Goal: Transaction & Acquisition: Register for event/course

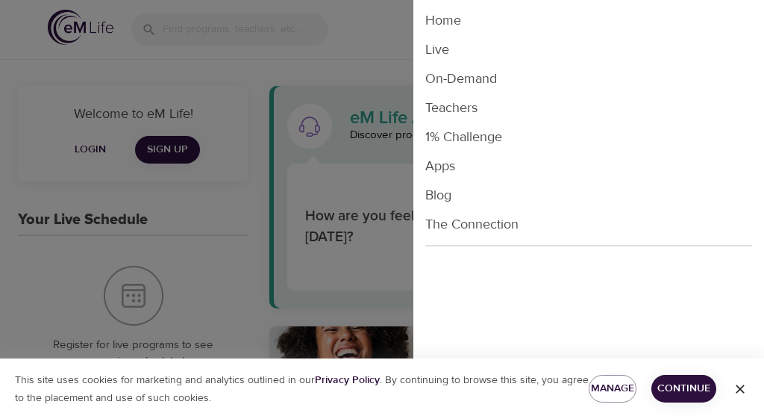
click at [438, 49] on li "Live" at bounding box center [589, 49] width 351 height 29
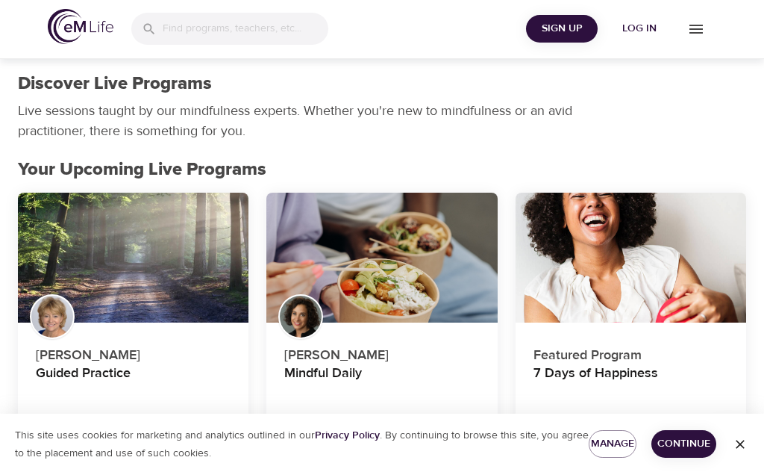
scroll to position [140, 0]
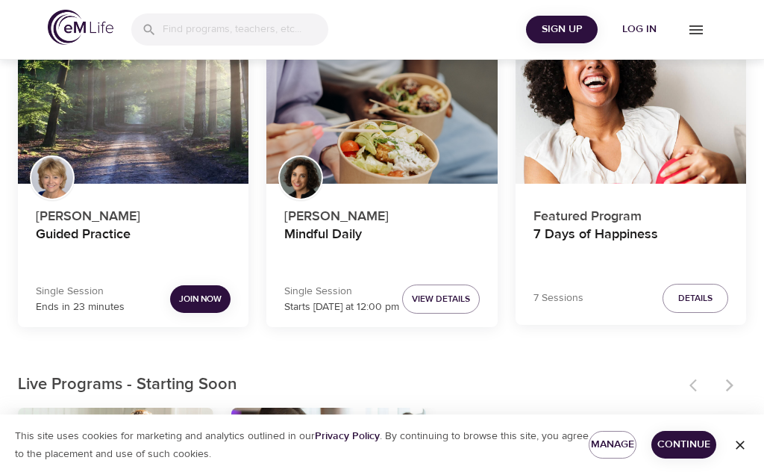
click at [200, 291] on span "Join Now" at bounding box center [200, 299] width 43 height 16
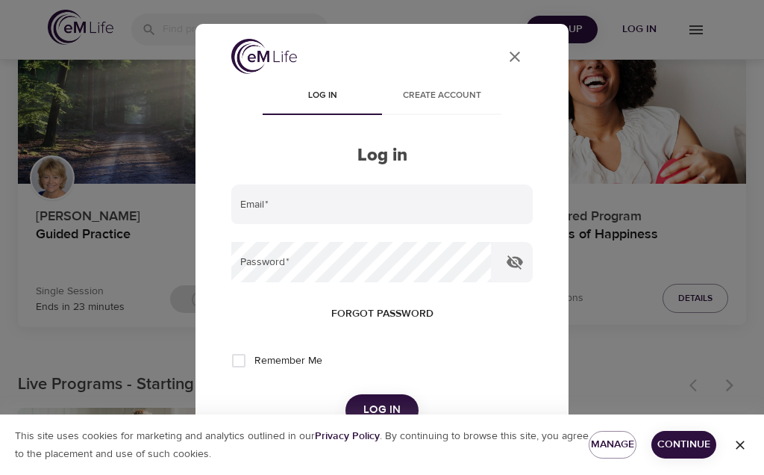
click at [264, 205] on input "email" at bounding box center [382, 204] width 302 height 40
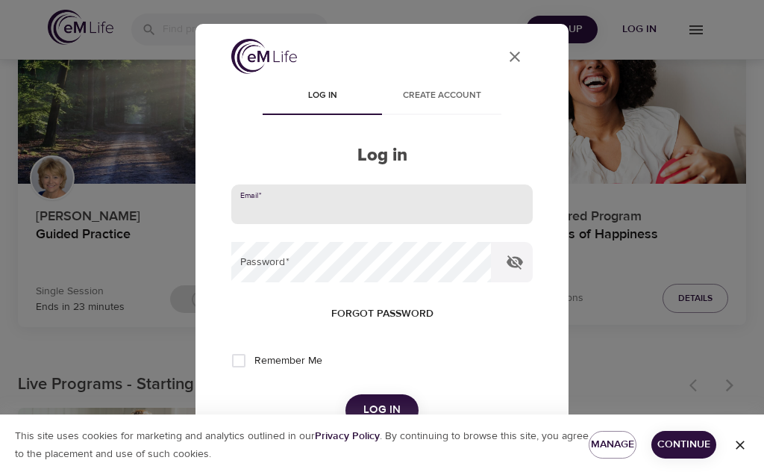
click at [261, 206] on input "email" at bounding box center [382, 204] width 302 height 40
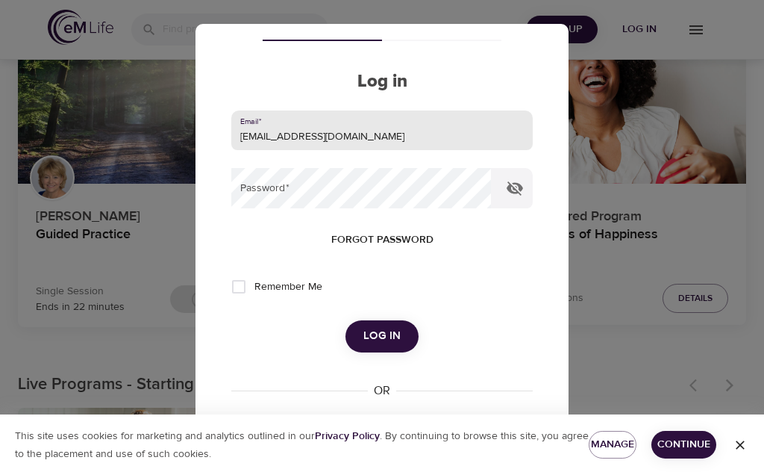
scroll to position [78, 0]
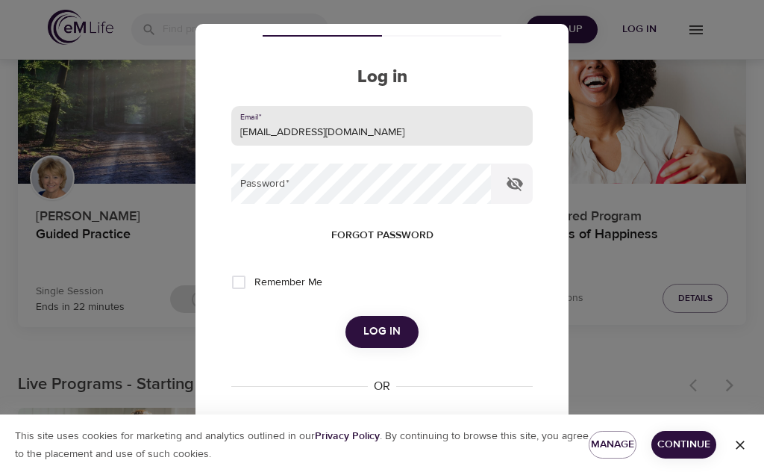
type input "[EMAIL_ADDRESS][DOMAIN_NAME]"
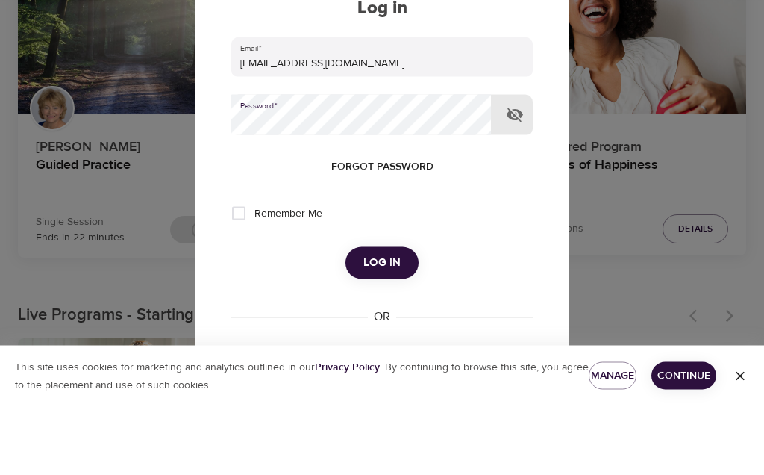
click at [381, 316] on button "Log in" at bounding box center [382, 331] width 73 height 31
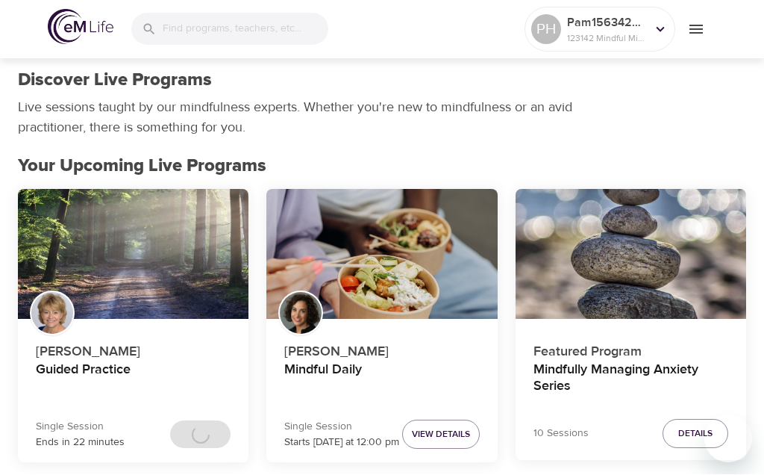
scroll to position [414, 0]
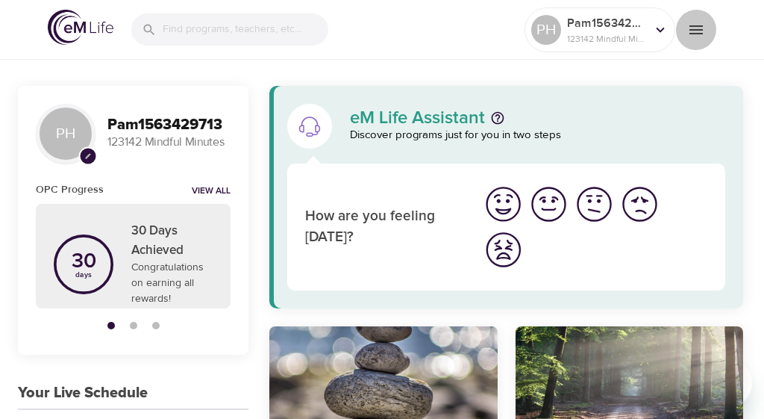
click at [703, 34] on icon "menu" at bounding box center [696, 30] width 18 height 18
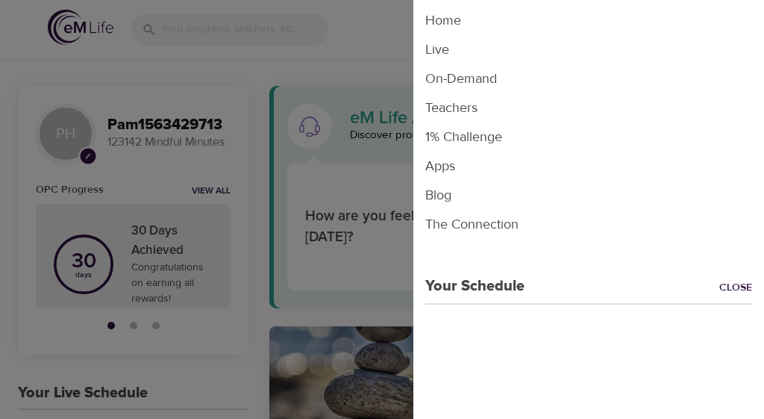
click at [319, 205] on div at bounding box center [382, 209] width 764 height 419
